Goal: Check status: Check status

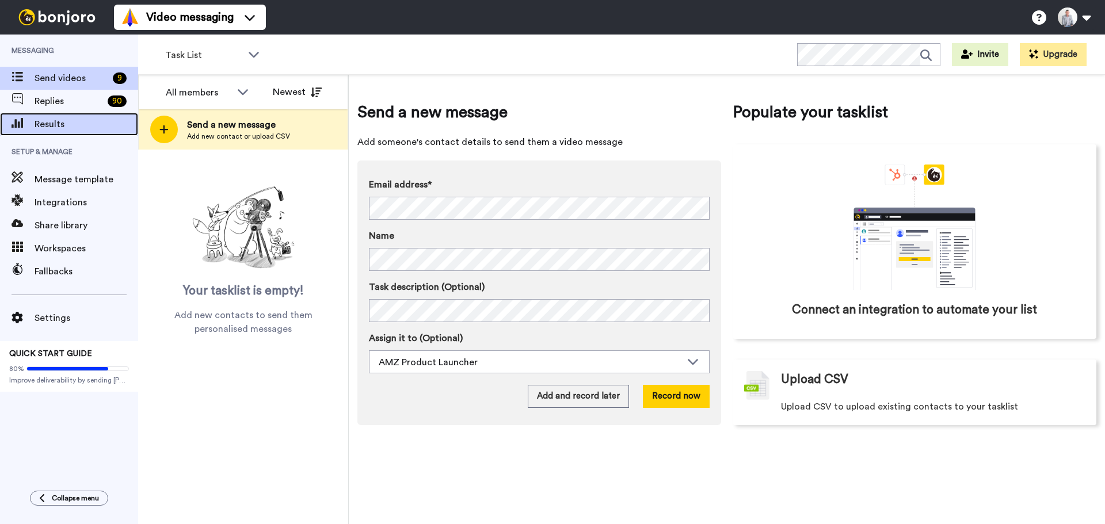
click at [63, 117] on span "Results" at bounding box center [87, 124] width 104 height 14
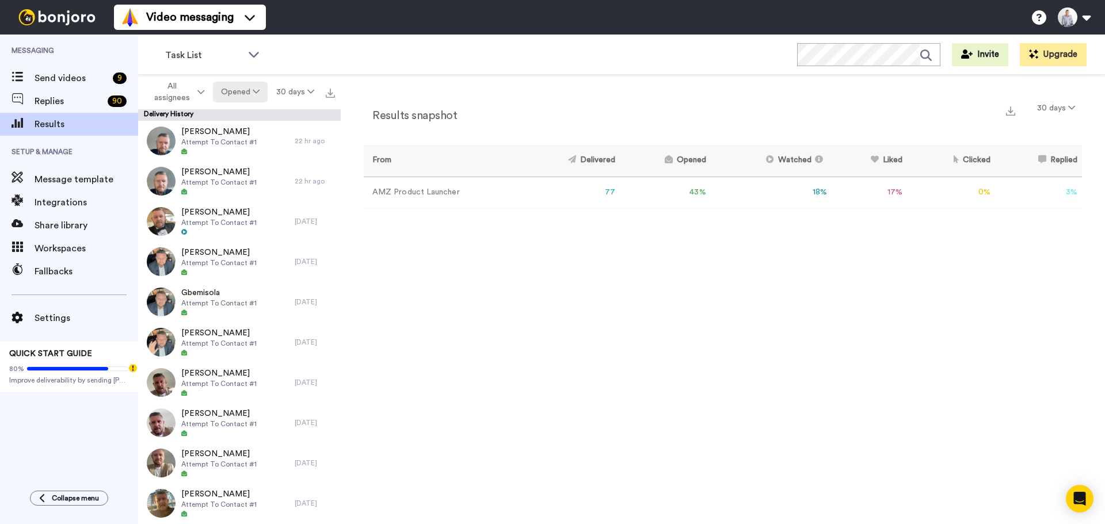
click at [235, 94] on button "Opened" at bounding box center [240, 92] width 55 height 21
click at [244, 176] on div "Watched" at bounding box center [242, 177] width 54 height 13
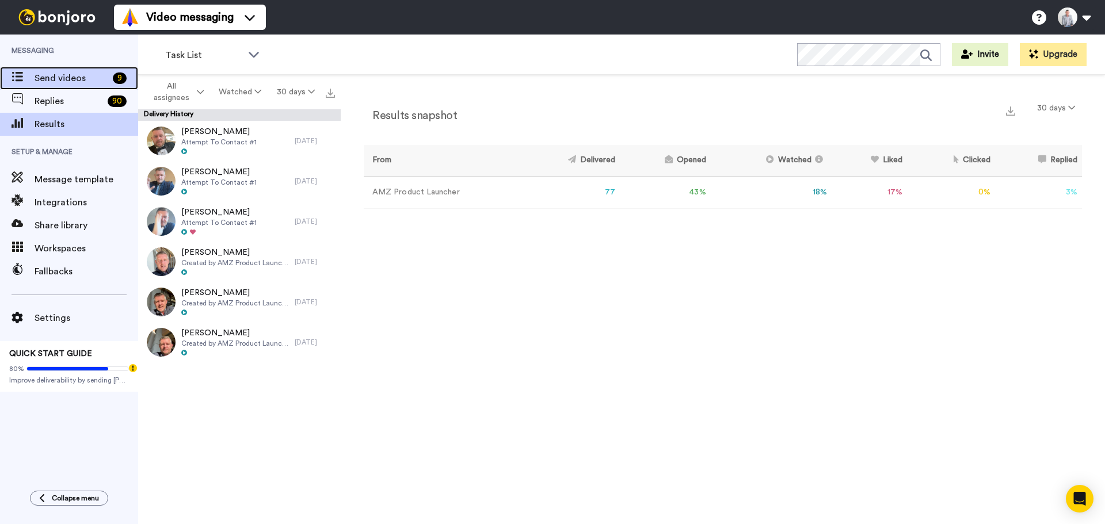
click at [56, 81] on span "Send videos" at bounding box center [72, 78] width 74 height 14
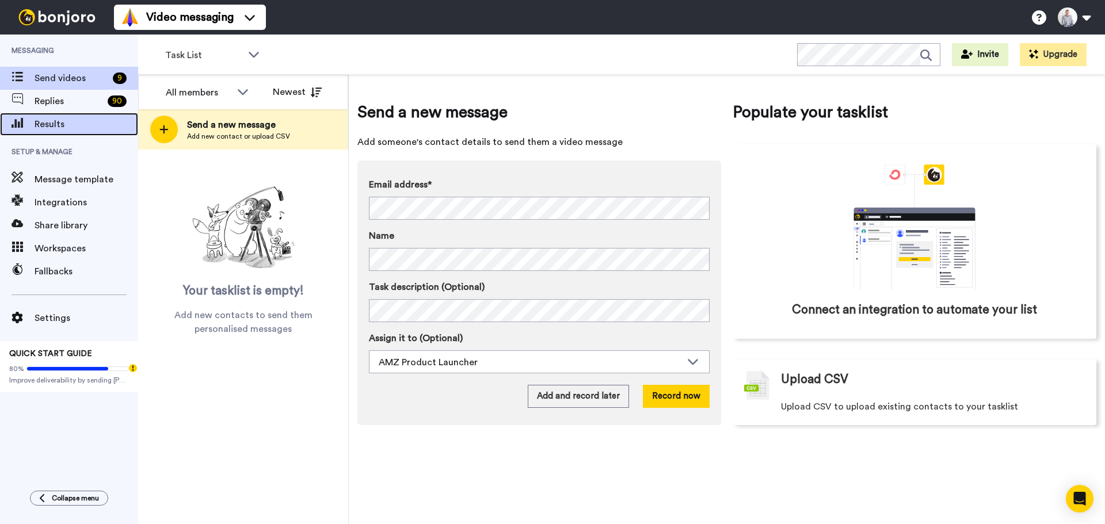
click at [59, 124] on span "Results" at bounding box center [87, 124] width 104 height 14
